Goal: Task Accomplishment & Management: Manage account settings

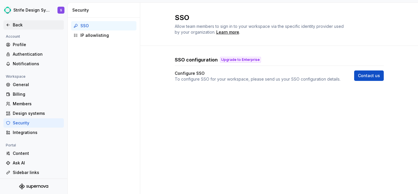
click at [31, 27] on div "Back" at bounding box center [37, 25] width 49 height 6
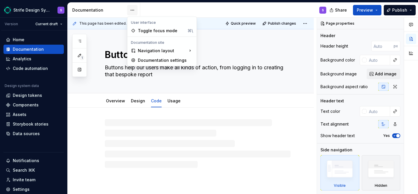
click at [134, 9] on html "Strife Design System S Version Current draft Home Documentation Analytics Code …" at bounding box center [209, 97] width 418 height 194
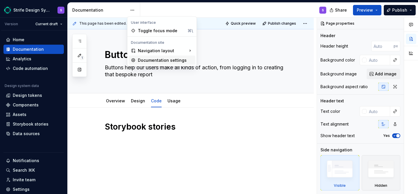
click at [139, 60] on div "Documentation settings" at bounding box center [165, 61] width 55 height 6
type textarea "*"
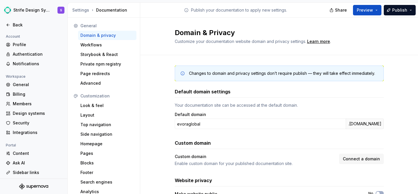
scroll to position [35, 0]
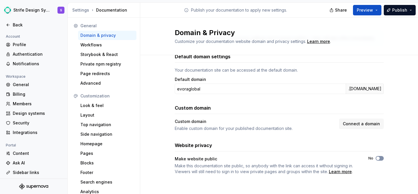
click at [380, 157] on icon "button" at bounding box center [378, 158] width 5 height 3
type button "on"
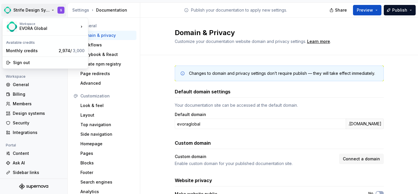
click at [41, 12] on html "Strife Design System S Back Account Profile Authentication Notifications Worksp…" at bounding box center [209, 97] width 418 height 194
click at [28, 10] on html "Strife Design System S Back Account Profile Authentication Notifications Worksp…" at bounding box center [209, 97] width 418 height 194
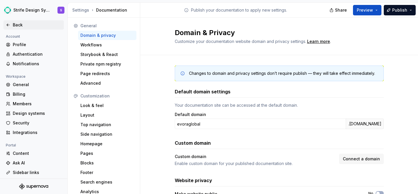
click at [23, 28] on div "Back" at bounding box center [37, 25] width 49 height 6
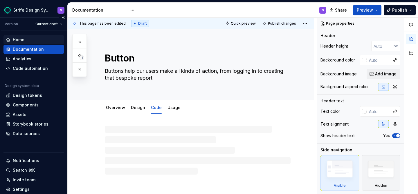
click at [24, 41] on div "Home" at bounding box center [19, 40] width 12 height 6
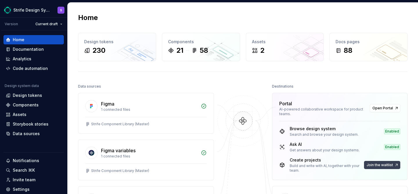
click at [377, 167] on span "Join the waitlist" at bounding box center [380, 165] width 26 height 5
click at [32, 51] on div "Documentation" at bounding box center [28, 49] width 31 height 6
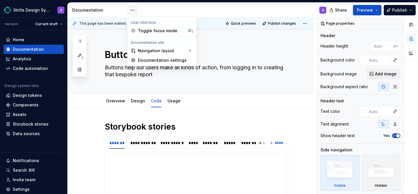
click at [128, 8] on html "Strife Design System S Version Current draft Home Documentation Analytics Code …" at bounding box center [209, 97] width 418 height 194
click at [140, 59] on div "Documentation settings" at bounding box center [165, 61] width 55 height 6
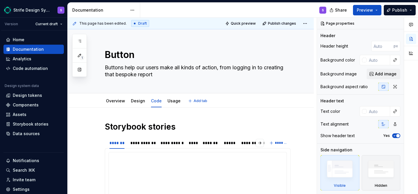
type textarea "*"
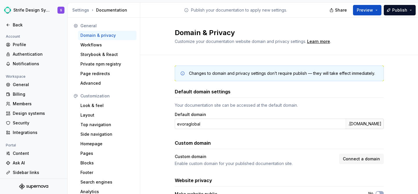
scroll to position [35, 0]
